Goal: Information Seeking & Learning: Learn about a topic

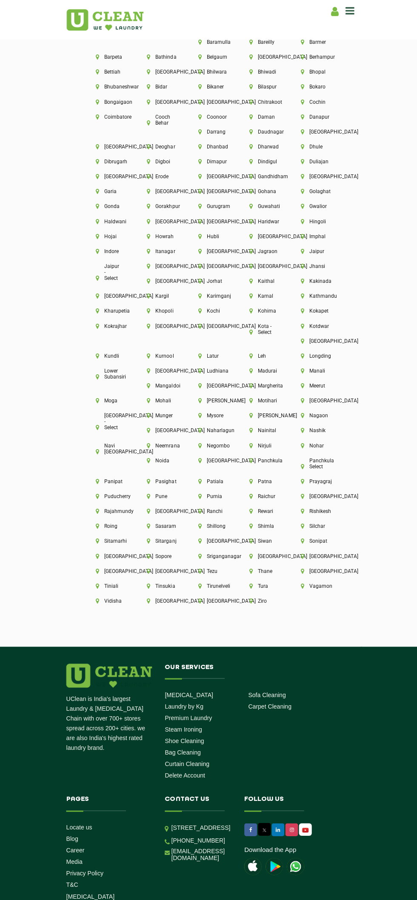
scroll to position [1851, 0]
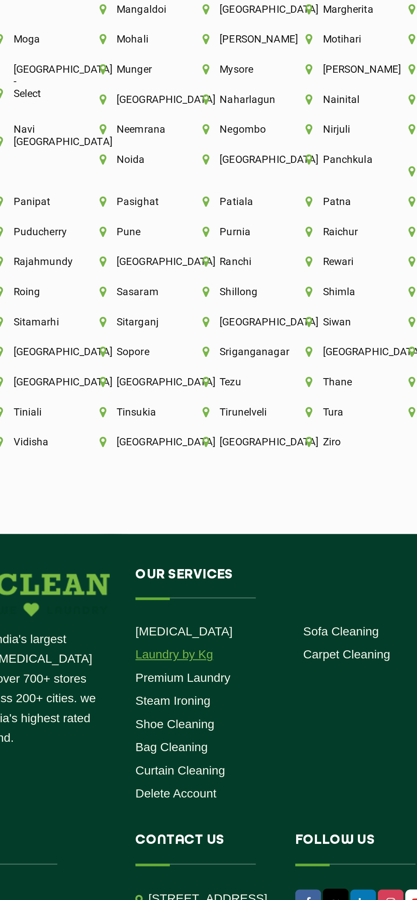
click at [194, 702] on link "Laundry by Kg" at bounding box center [183, 705] width 38 height 7
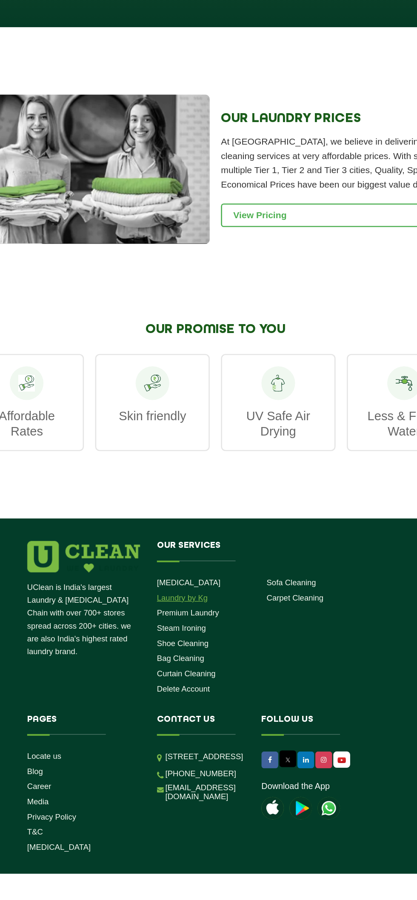
scroll to position [884, 0]
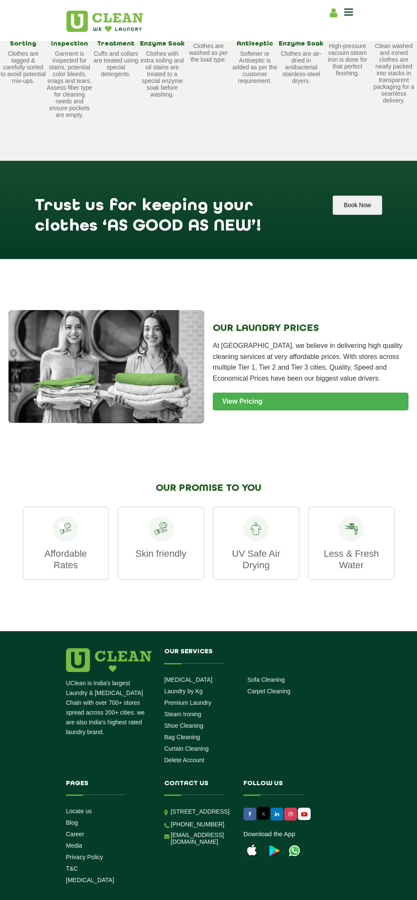
click at [324, 408] on link "View Pricing" at bounding box center [311, 402] width 196 height 18
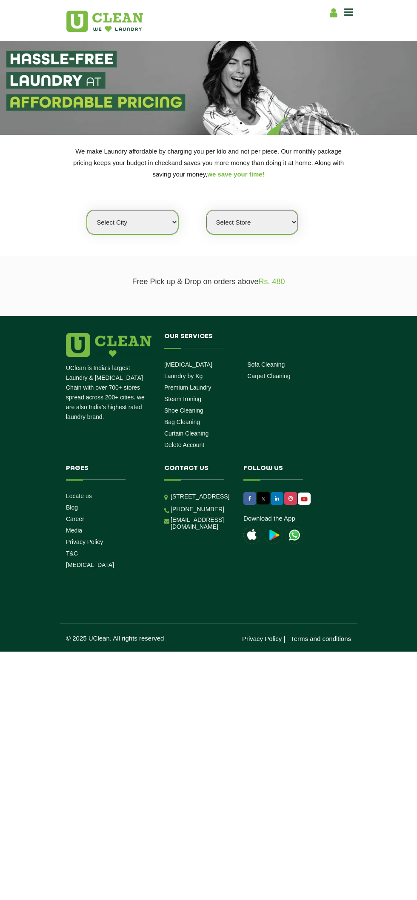
click at [166, 229] on select "Select city Aalo Agartala Agra Ahmedabad Akola Aligarh Alwar - UClean Select Am…" at bounding box center [132, 222] width 91 height 24
select select "2"
click at [87, 210] on select "Select city Aalo Agartala Agra Ahmedabad Akola Aligarh Alwar - UClean Select Am…" at bounding box center [132, 222] width 91 height 24
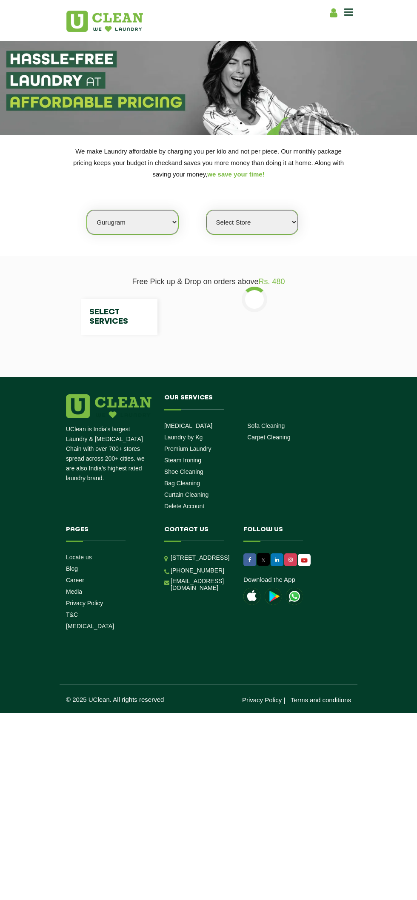
select select "0"
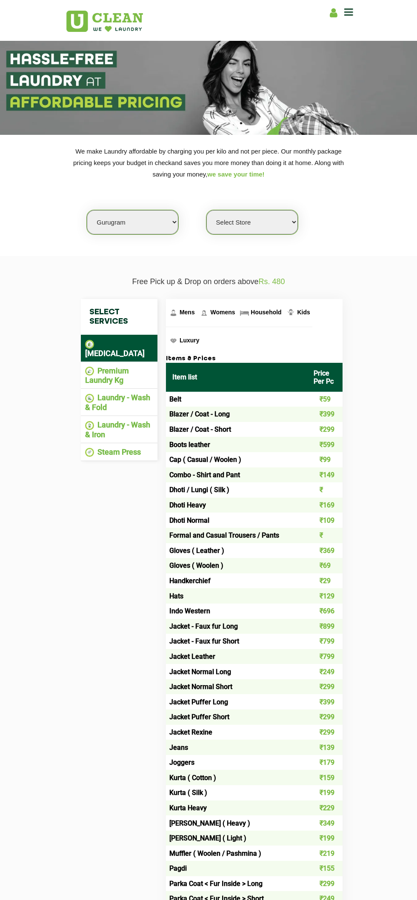
click at [273, 232] on select "Select Store UClean Sector 47 UClean Gurgaon Sector 66 UClean Sun City Gurgaon …" at bounding box center [251, 222] width 91 height 24
click at [206, 210] on select "Select Store UClean Sector 47 UClean Gurgaon Sector 66 UClean Sun City Gurgaon …" at bounding box center [251, 222] width 91 height 24
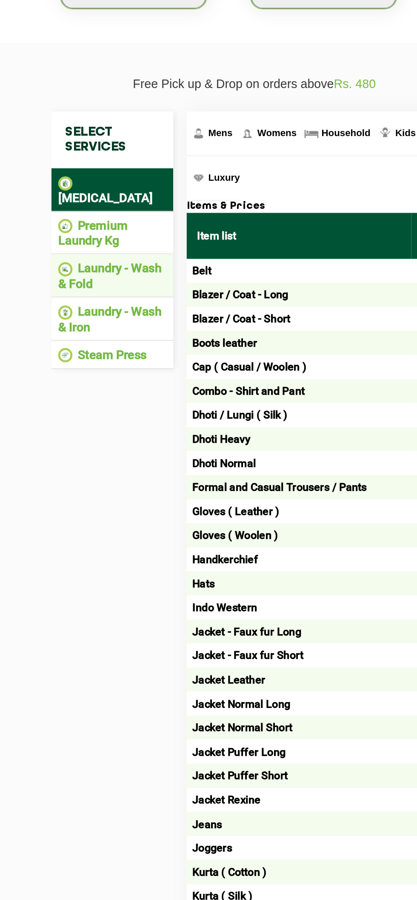
click at [134, 393] on li "Laundry - Wash & Fold" at bounding box center [119, 402] width 68 height 19
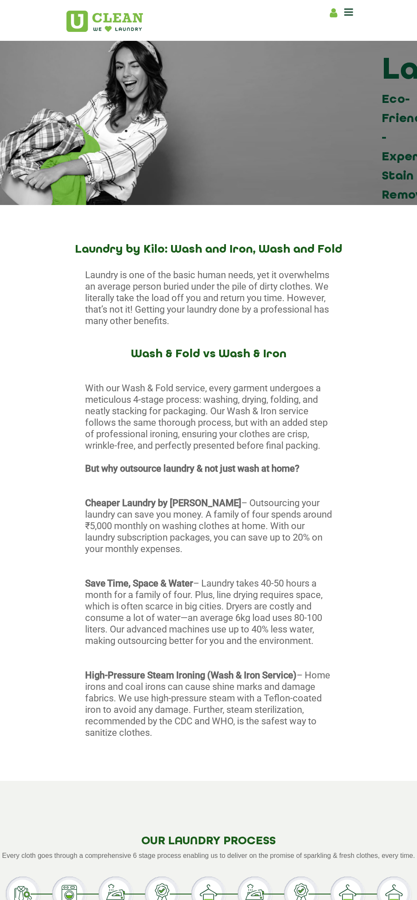
scroll to position [6, 0]
